Goal: Task Accomplishment & Management: Use online tool/utility

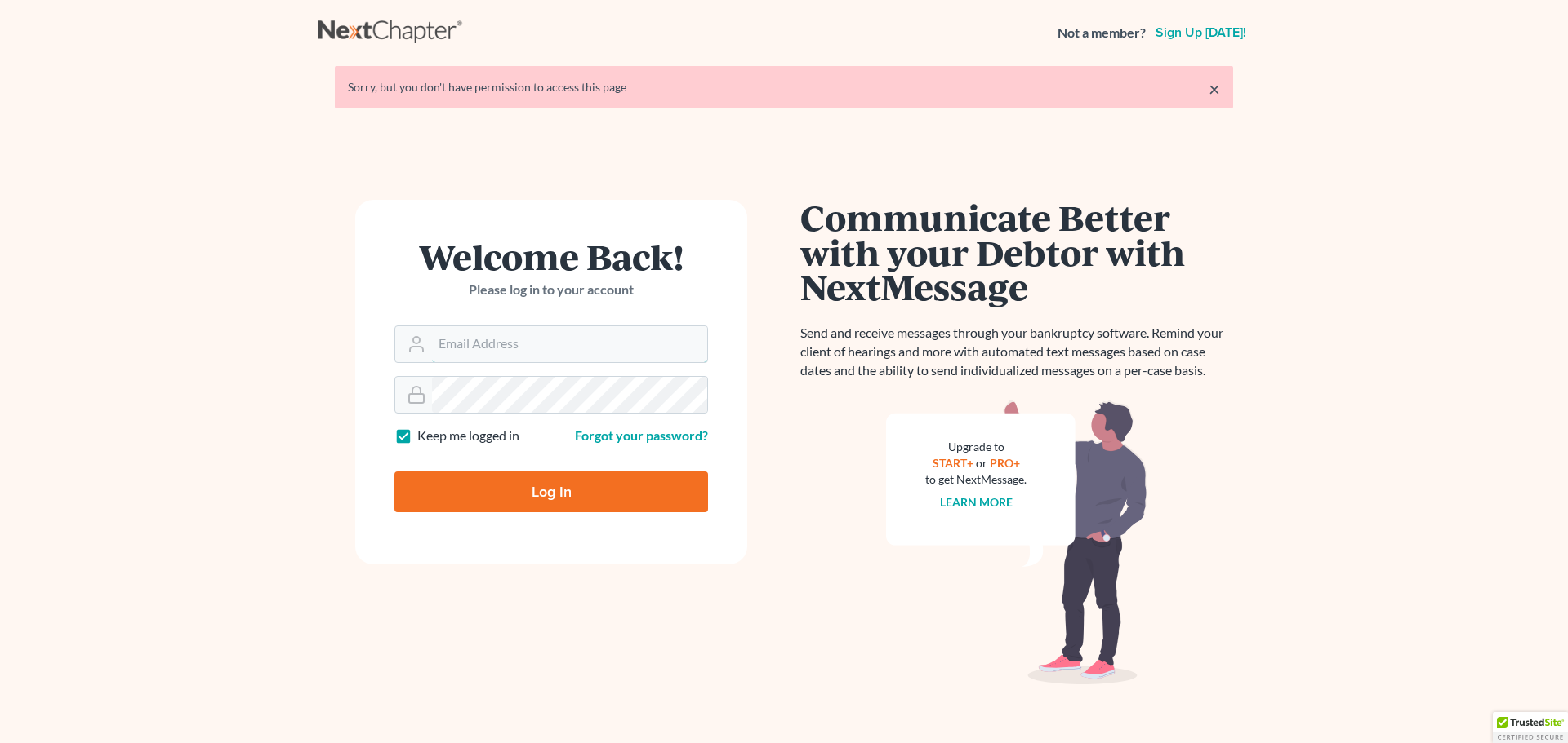
type input "[EMAIL_ADDRESS][DOMAIN_NAME]"
click at [478, 490] on input "Log In" at bounding box center [551, 492] width 314 height 41
type input "Thinking..."
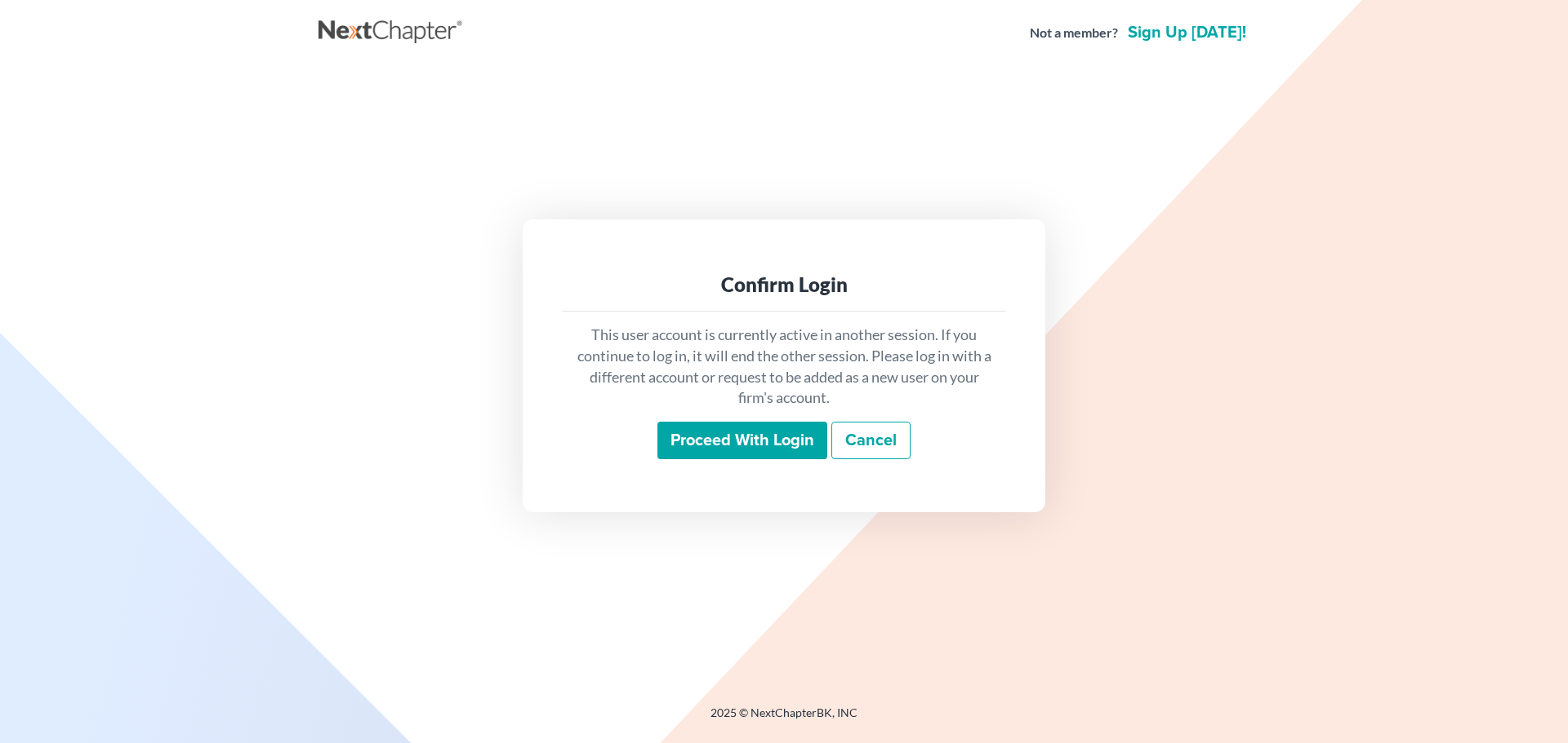
click at [752, 432] on input "Proceed with login" at bounding box center [742, 440] width 170 height 37
